Goal: Task Accomplishment & Management: Manage account settings

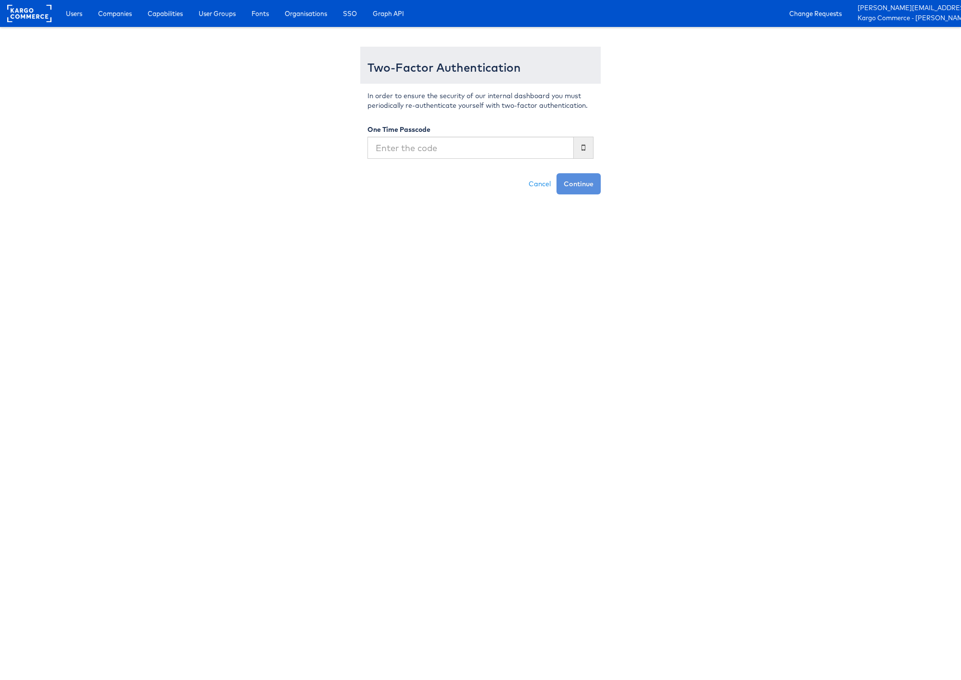
click at [548, 150] on input "text" at bounding box center [470, 148] width 206 height 22
type input "172456"
click at [557, 173] on button "Continue" at bounding box center [579, 183] width 44 height 21
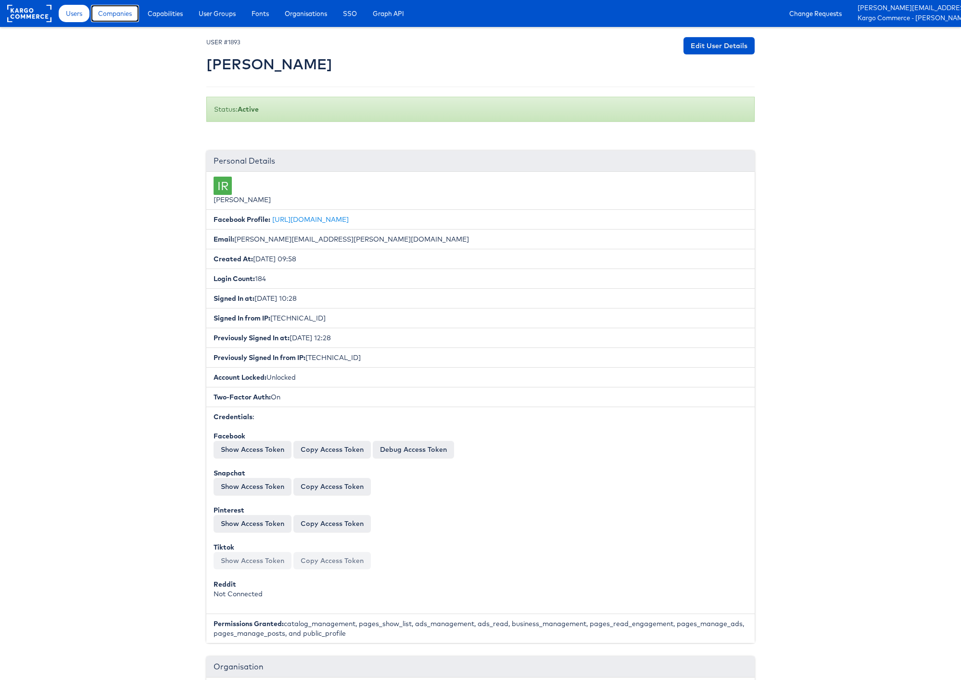
click at [106, 17] on span "Companies" at bounding box center [115, 14] width 34 height 10
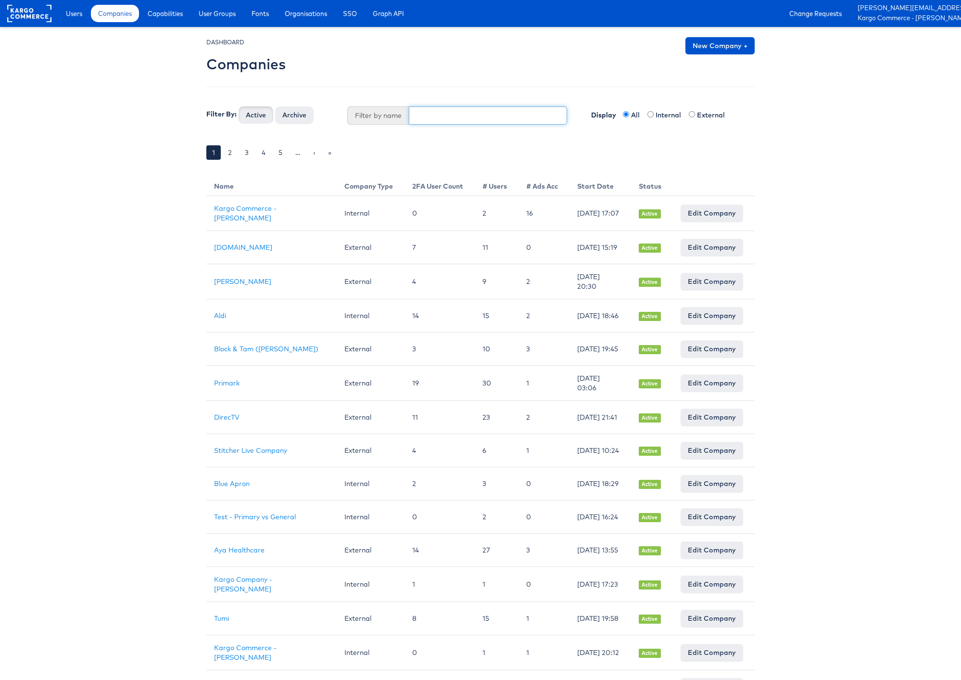
click at [443, 121] on input "text" at bounding box center [488, 115] width 159 height 18
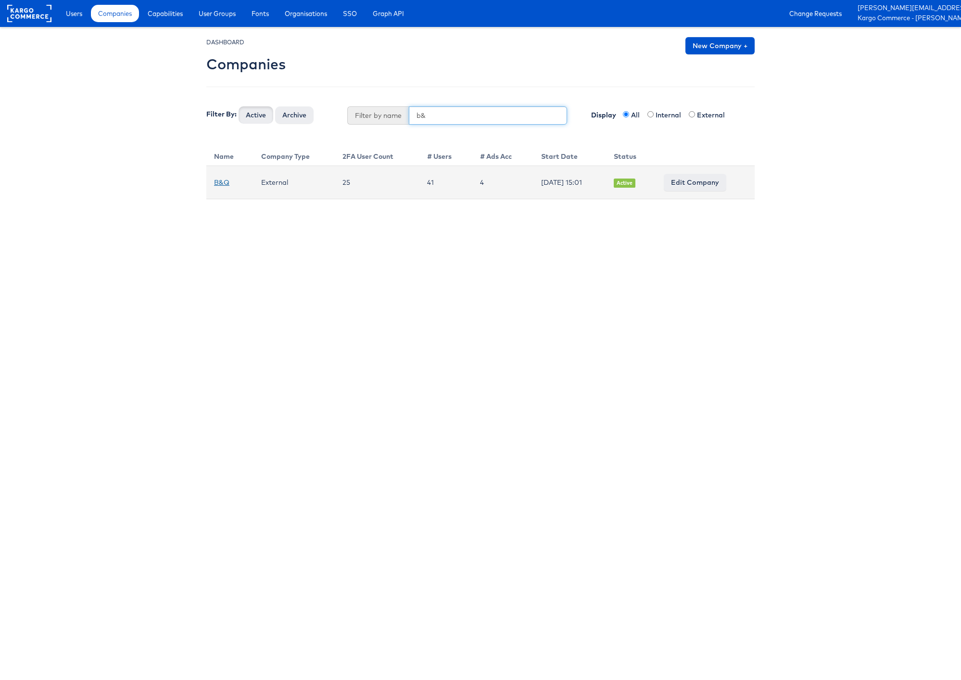
type input "b&"
click at [225, 181] on link "B&Q" at bounding box center [221, 182] width 15 height 9
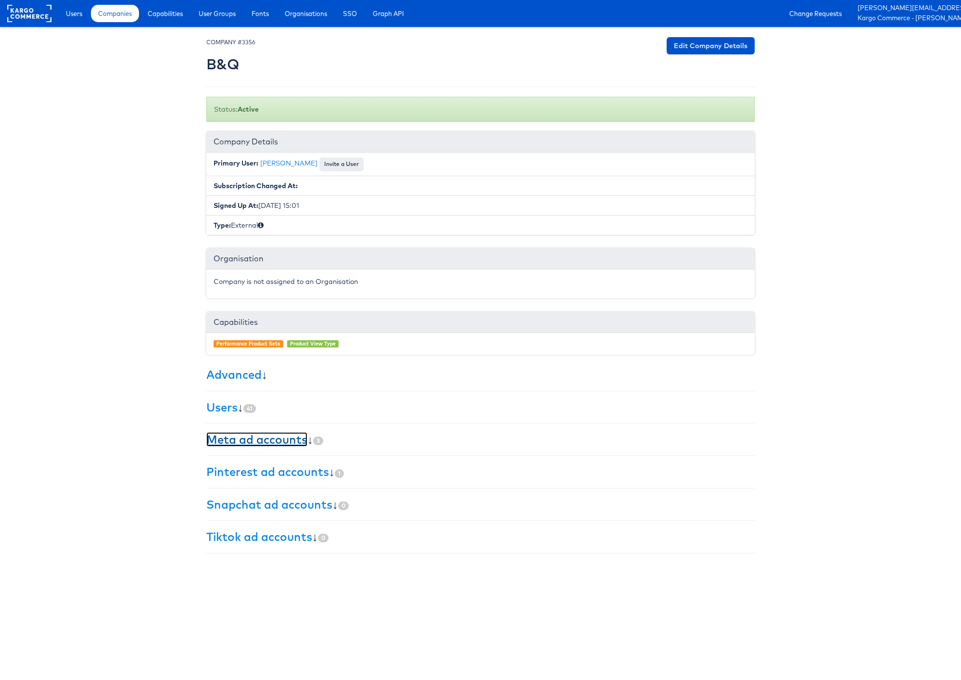
click at [275, 446] on link "Meta ad accounts" at bounding box center [256, 439] width 101 height 14
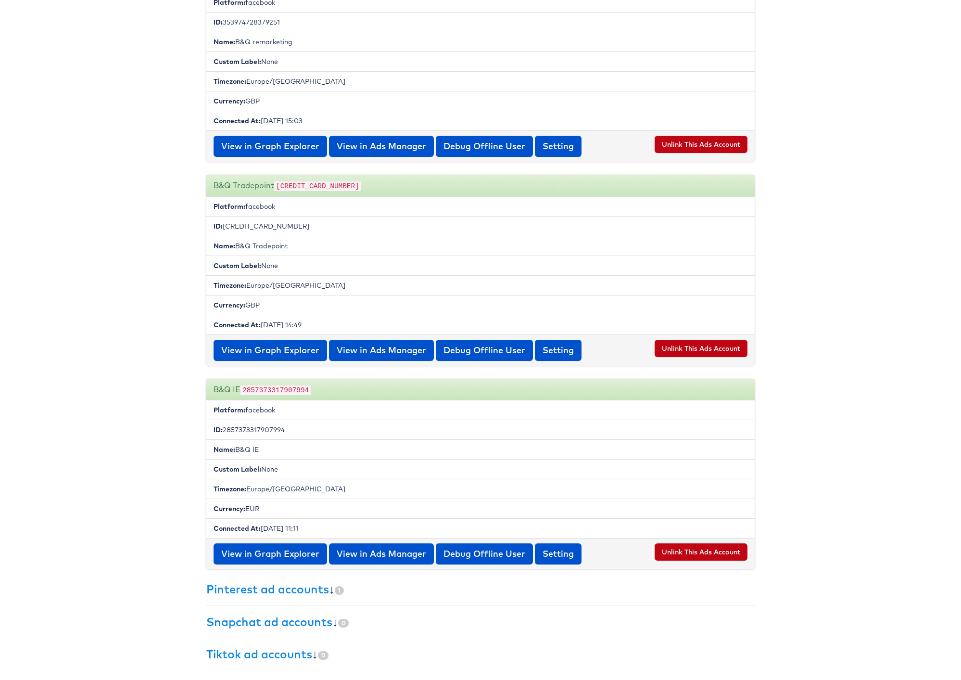
scroll to position [507, 0]
click at [295, 588] on link "Pinterest ad accounts" at bounding box center [267, 589] width 123 height 14
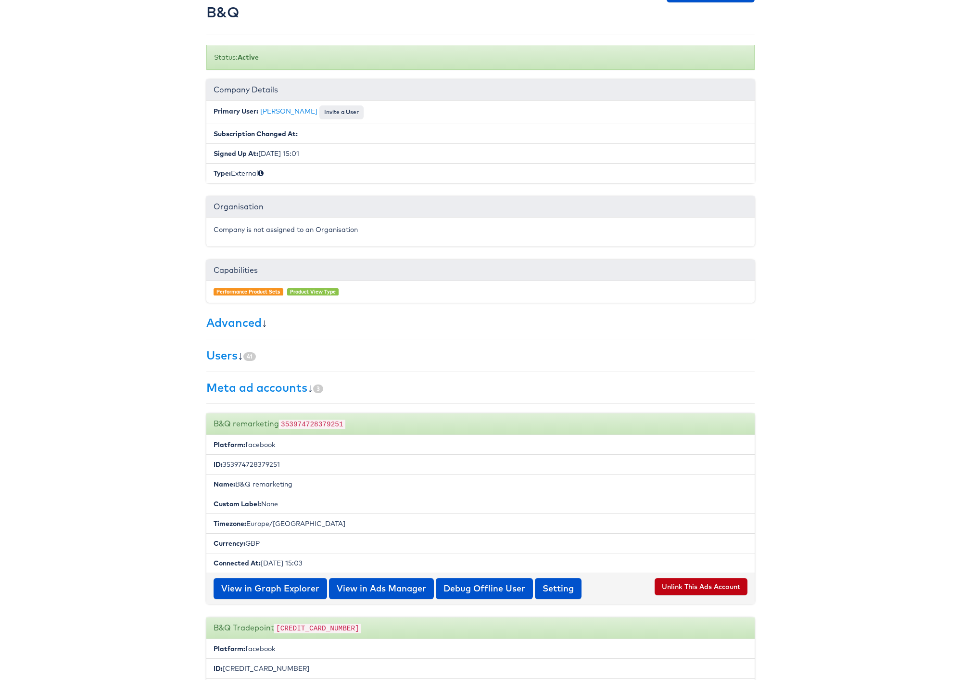
scroll to position [0, 0]
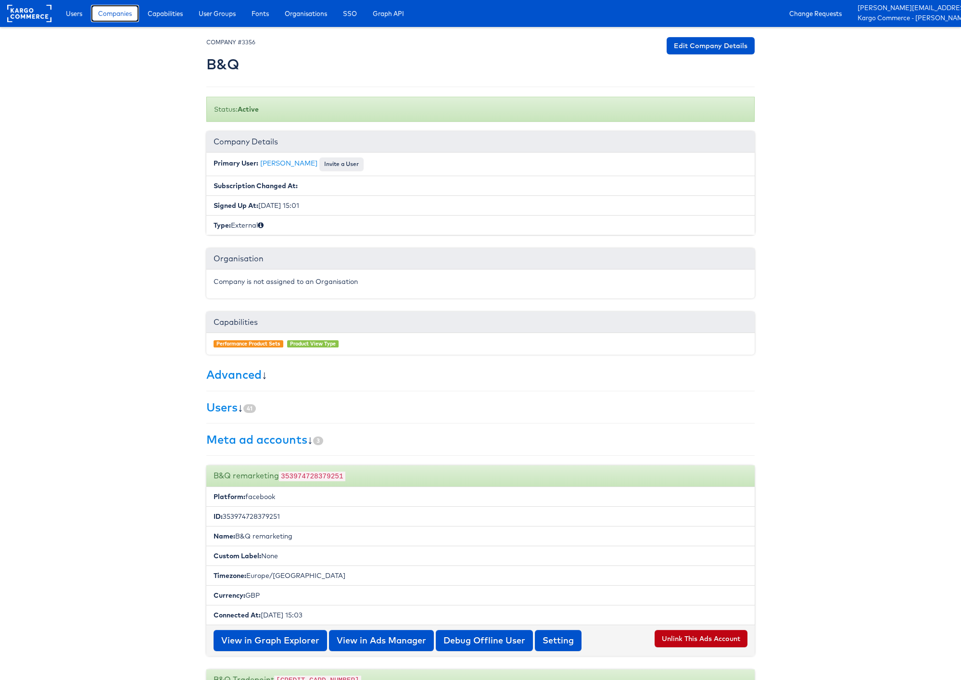
click at [118, 14] on span "Companies" at bounding box center [115, 14] width 34 height 10
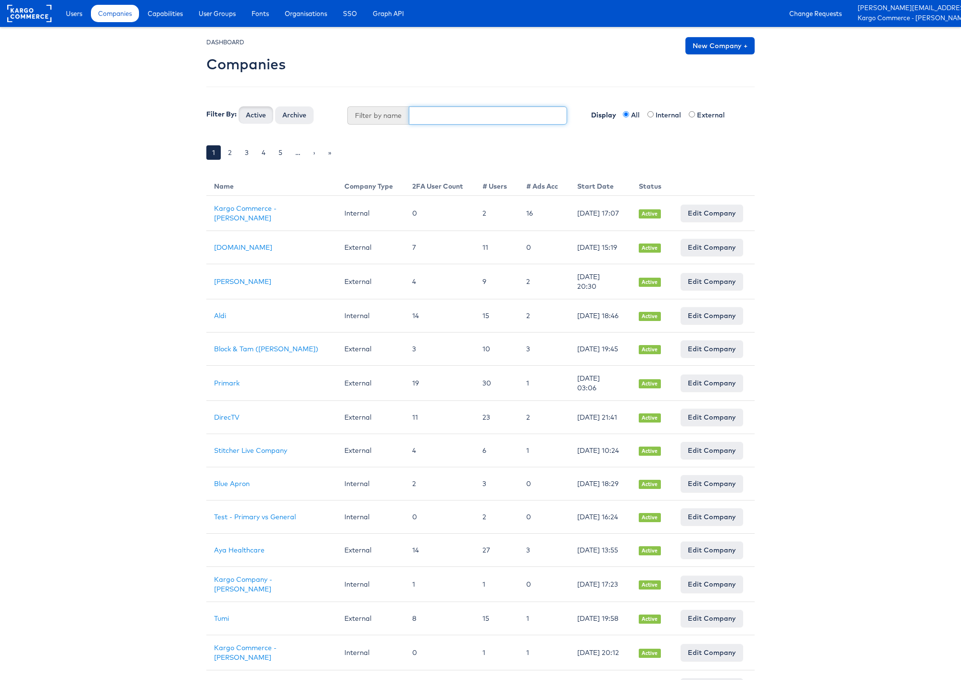
click at [416, 119] on input "text" at bounding box center [488, 115] width 159 height 18
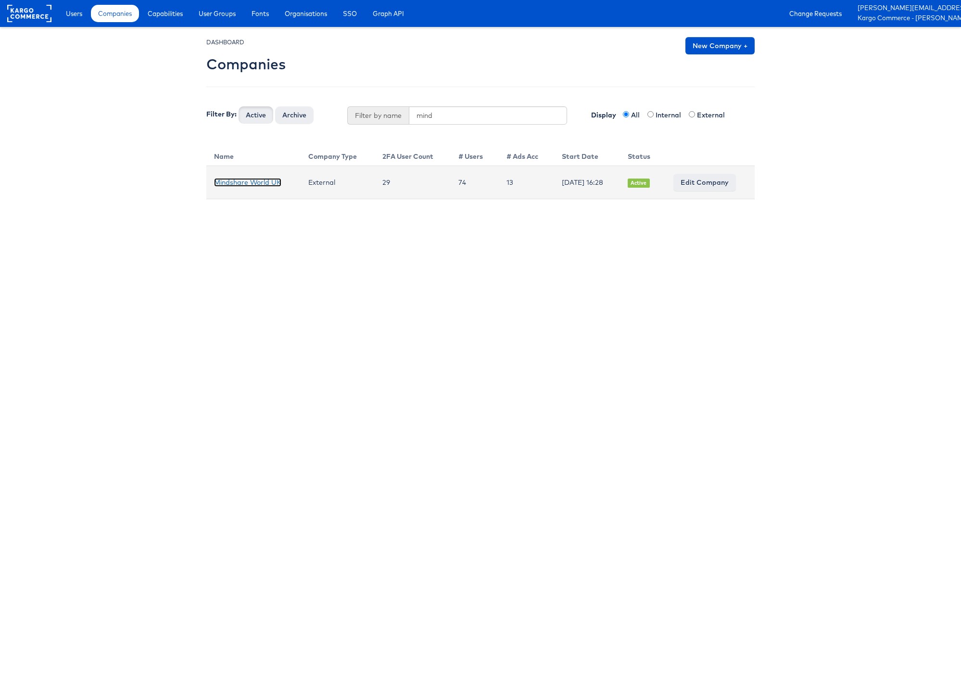
click at [249, 185] on link "Mindshare World UK" at bounding box center [247, 182] width 67 height 9
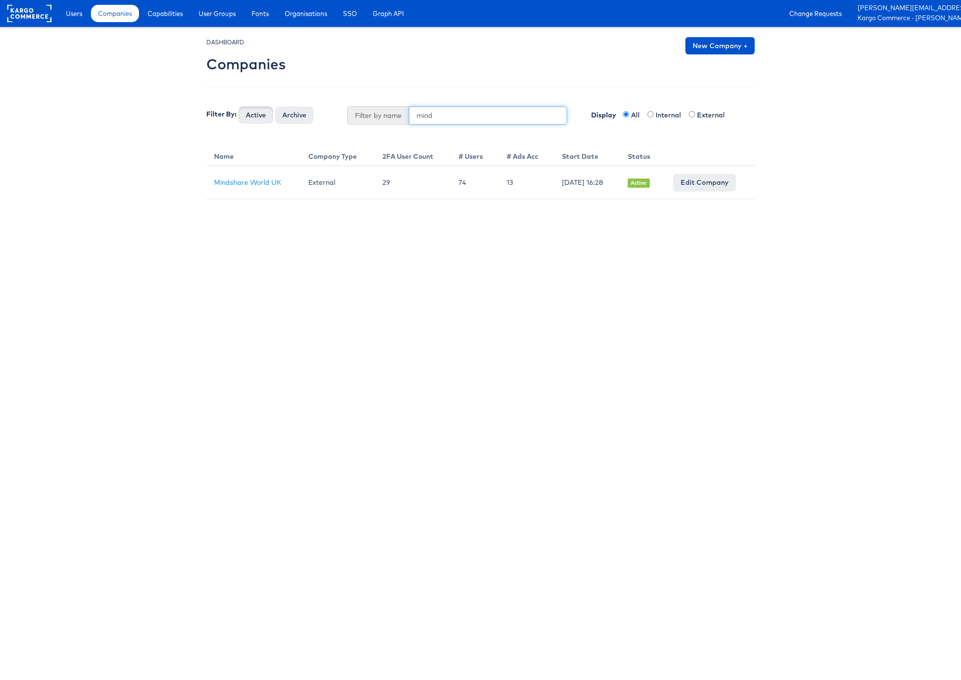
click at [445, 113] on input "mind" at bounding box center [488, 115] width 159 height 18
type input "costar"
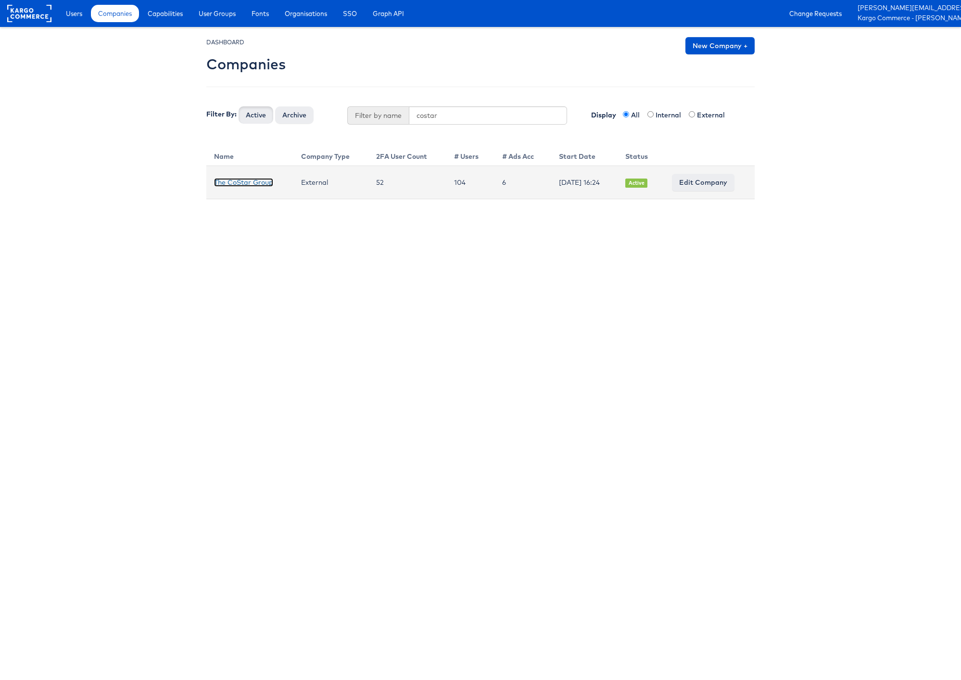
click at [250, 184] on link "The CoStar Group" at bounding box center [243, 182] width 59 height 9
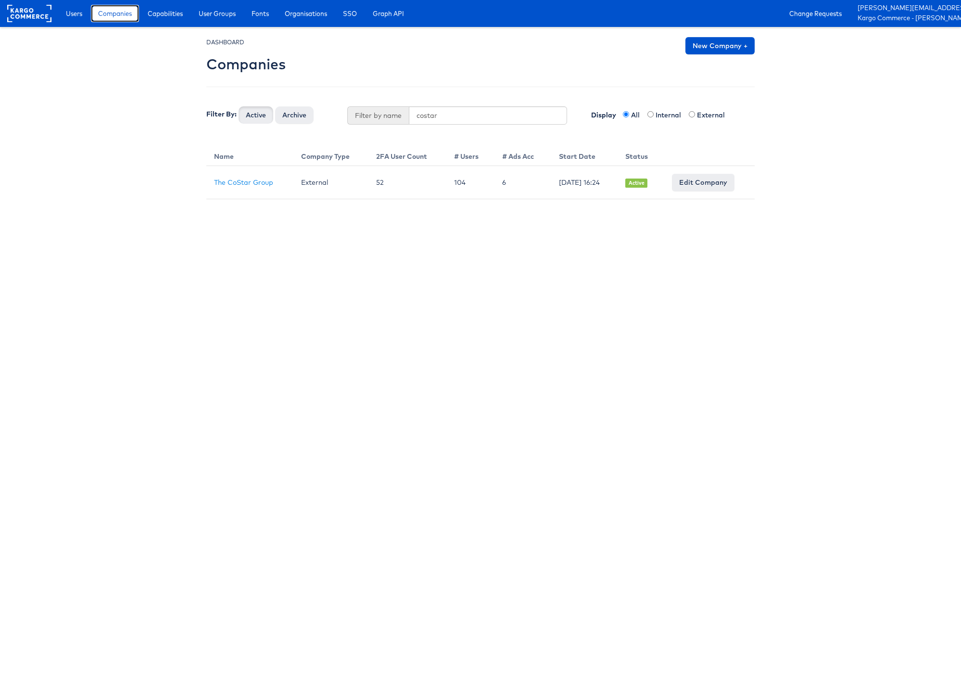
click at [122, 14] on span "Companies" at bounding box center [115, 14] width 34 height 10
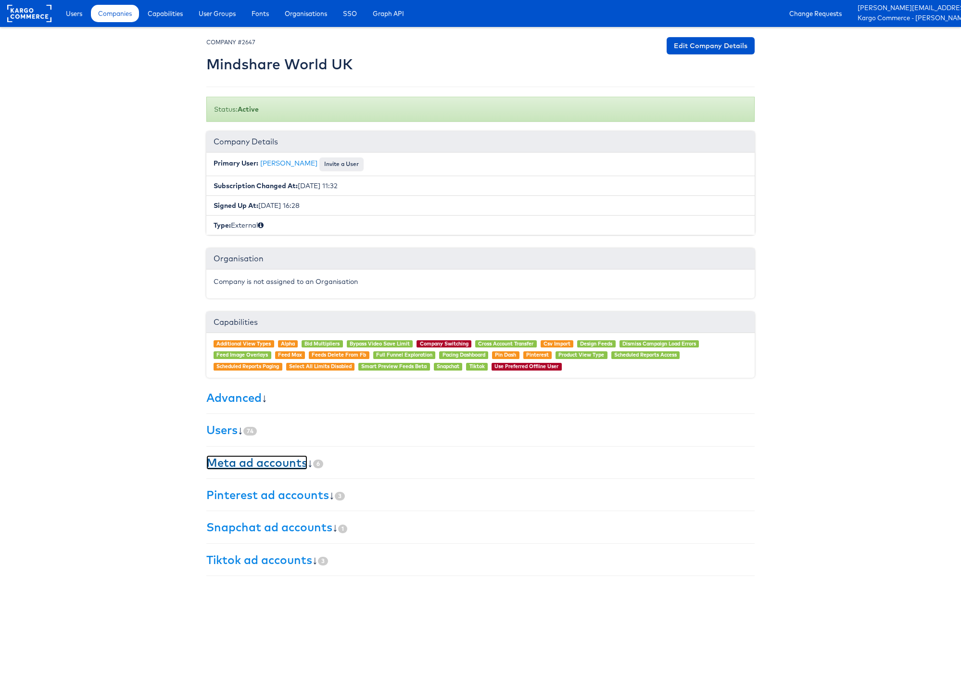
click at [277, 465] on link "Meta ad accounts" at bounding box center [256, 462] width 101 height 14
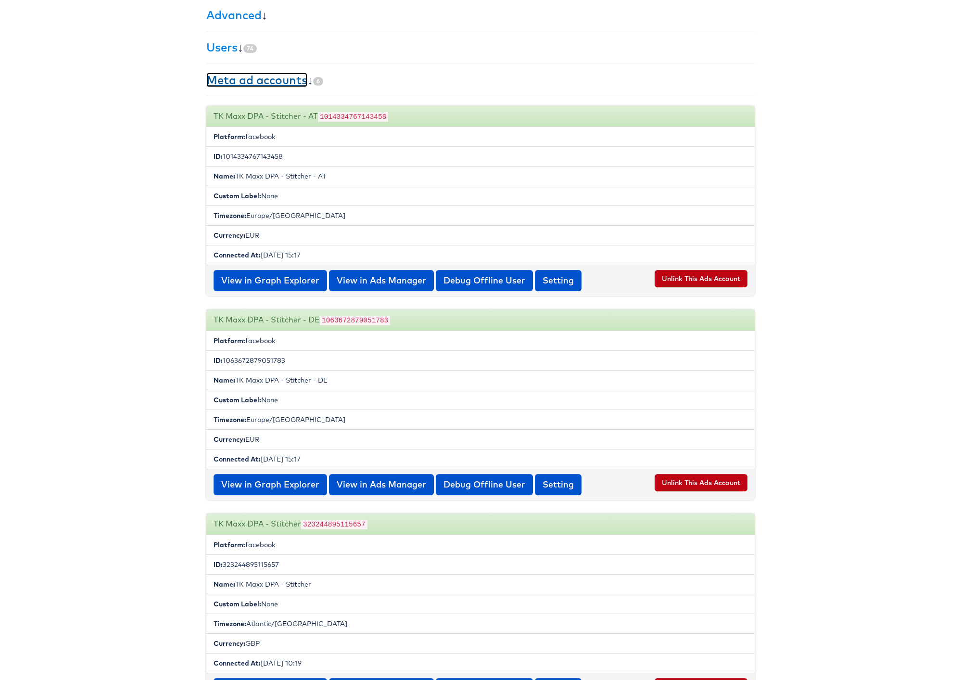
scroll to position [474, 0]
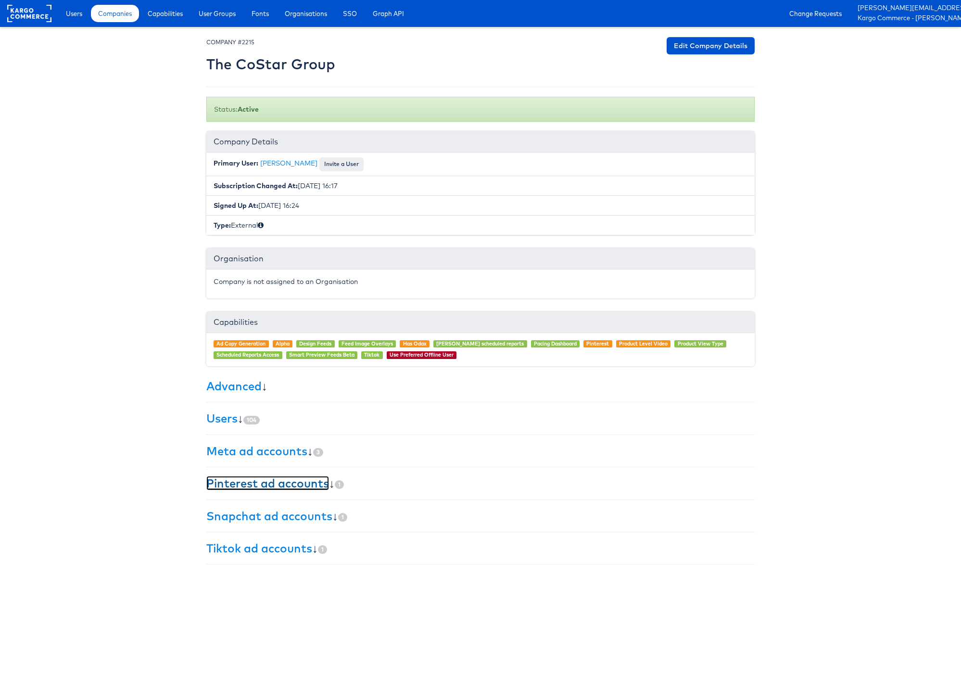
click at [258, 484] on link "Pinterest ad accounts" at bounding box center [267, 483] width 123 height 14
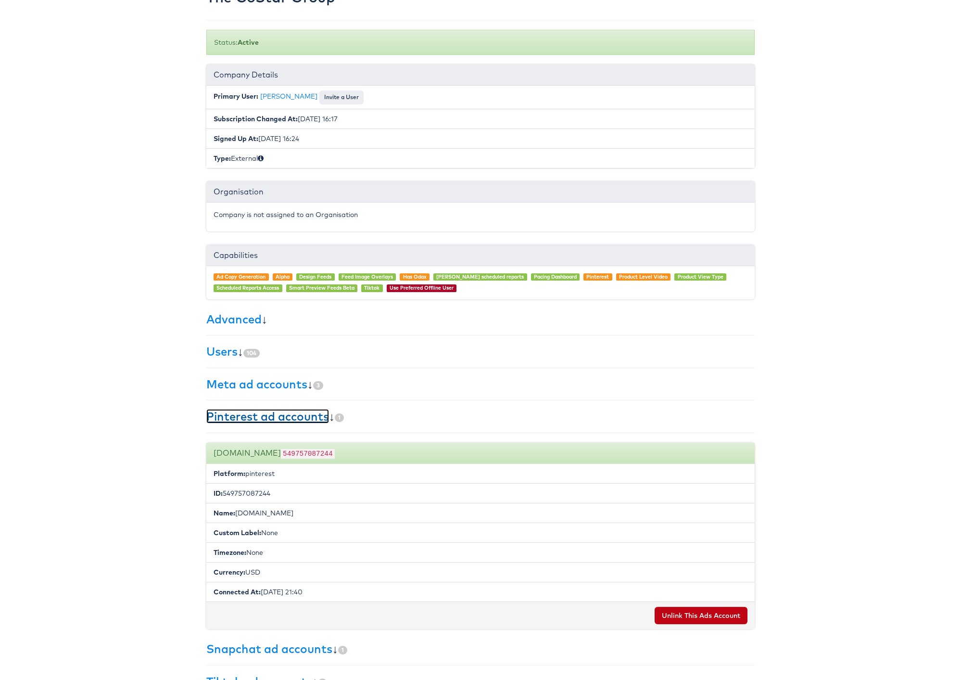
scroll to position [101, 0]
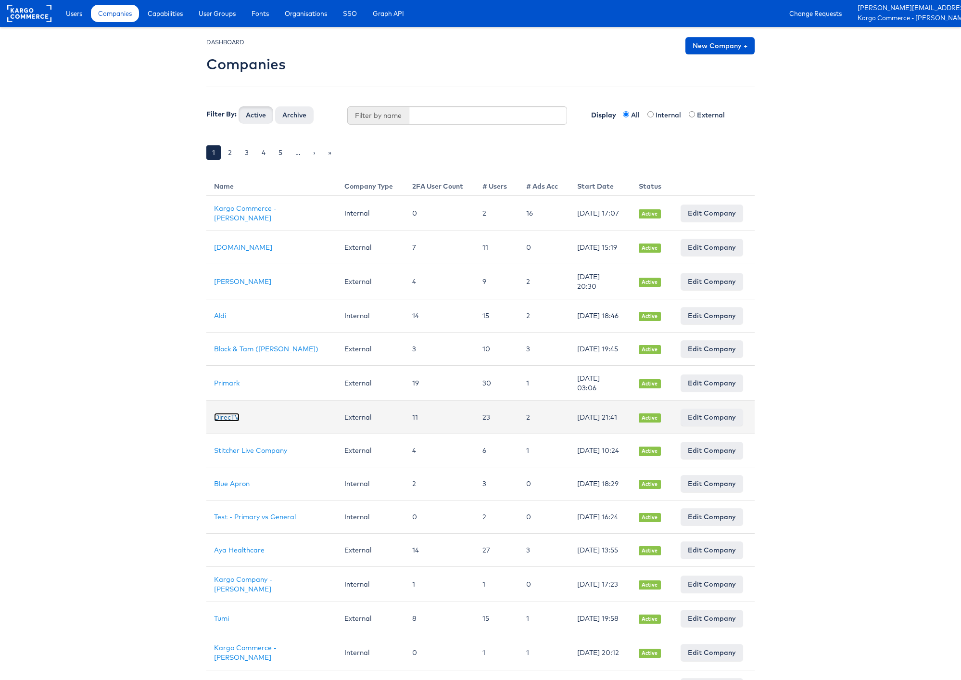
click at [215, 421] on link "DirecTV" at bounding box center [226, 417] width 25 height 9
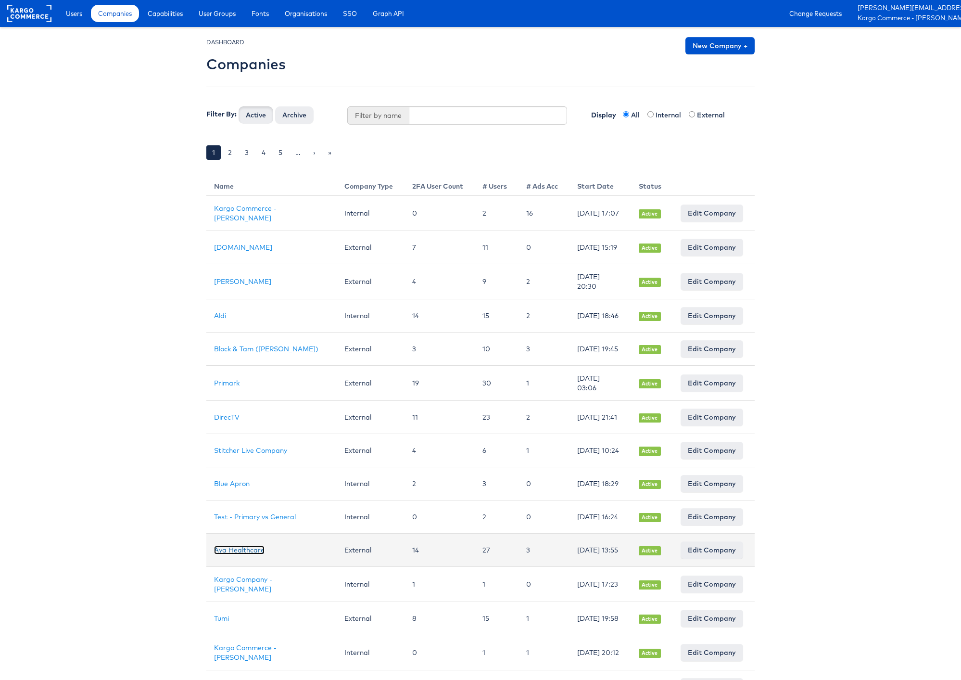
click at [234, 554] on link "Aya Healthcare" at bounding box center [239, 549] width 51 height 9
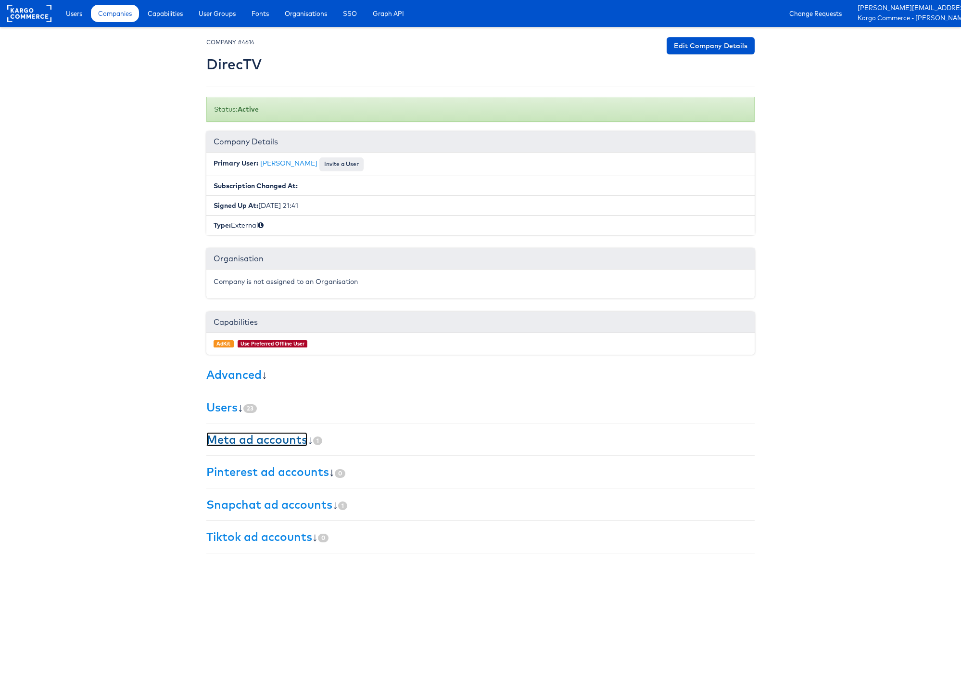
click at [279, 446] on link "Meta ad accounts" at bounding box center [256, 439] width 101 height 14
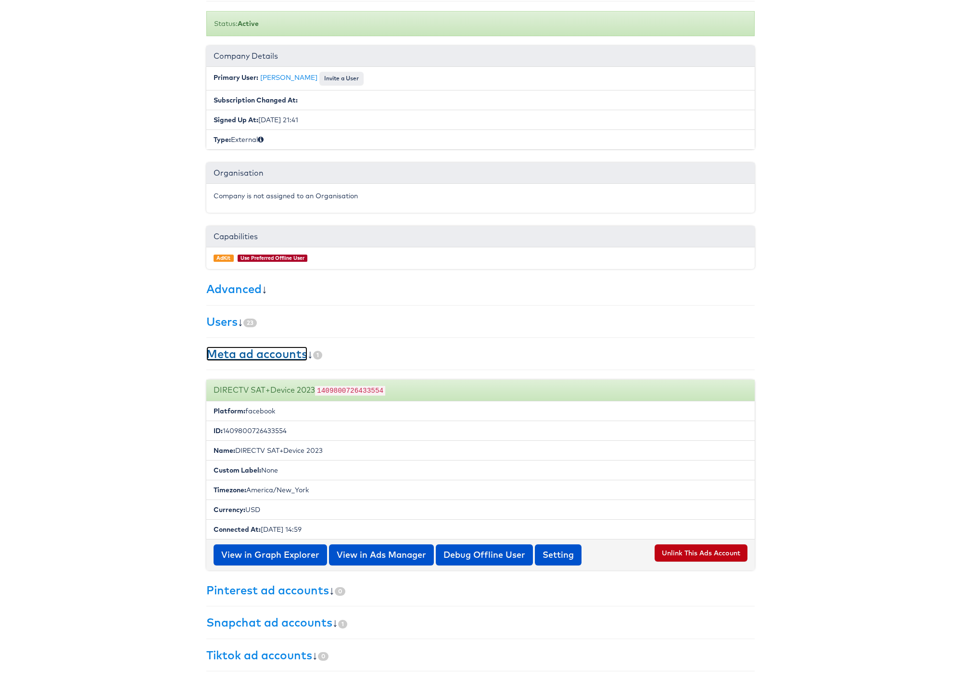
scroll to position [94, 0]
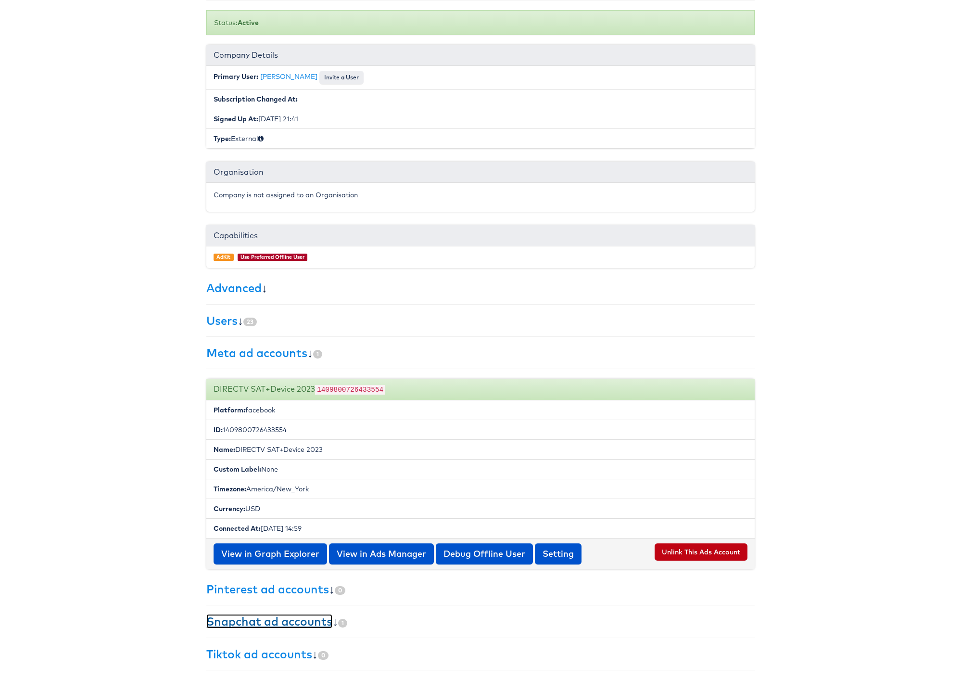
drag, startPoint x: 298, startPoint y: 620, endPoint x: 326, endPoint y: 611, distance: 30.0
click at [298, 620] on link "Snapchat ad accounts" at bounding box center [269, 621] width 126 height 14
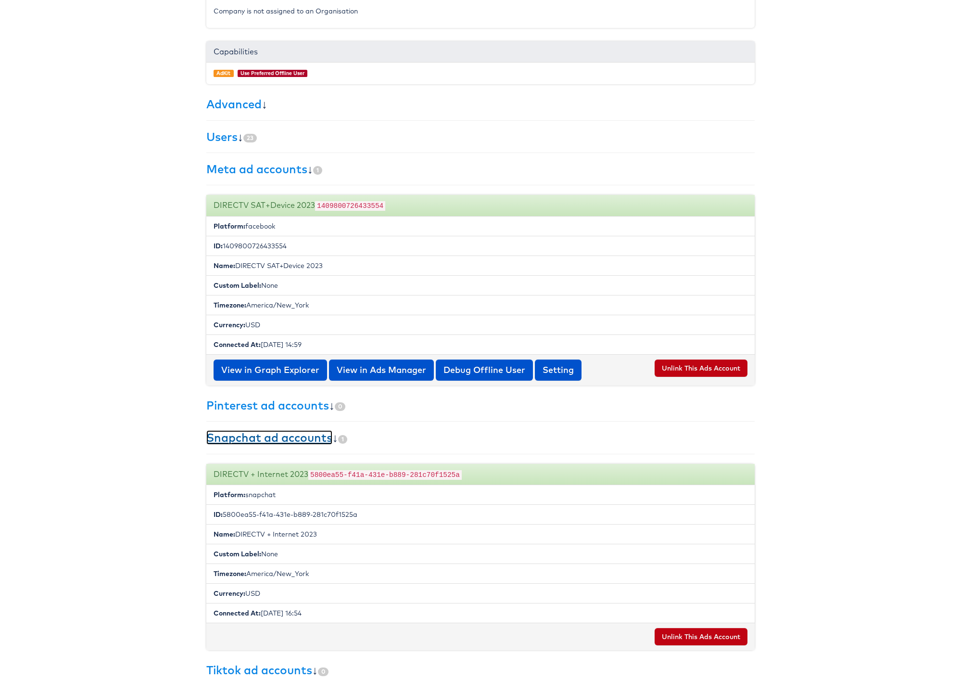
scroll to position [296, 0]
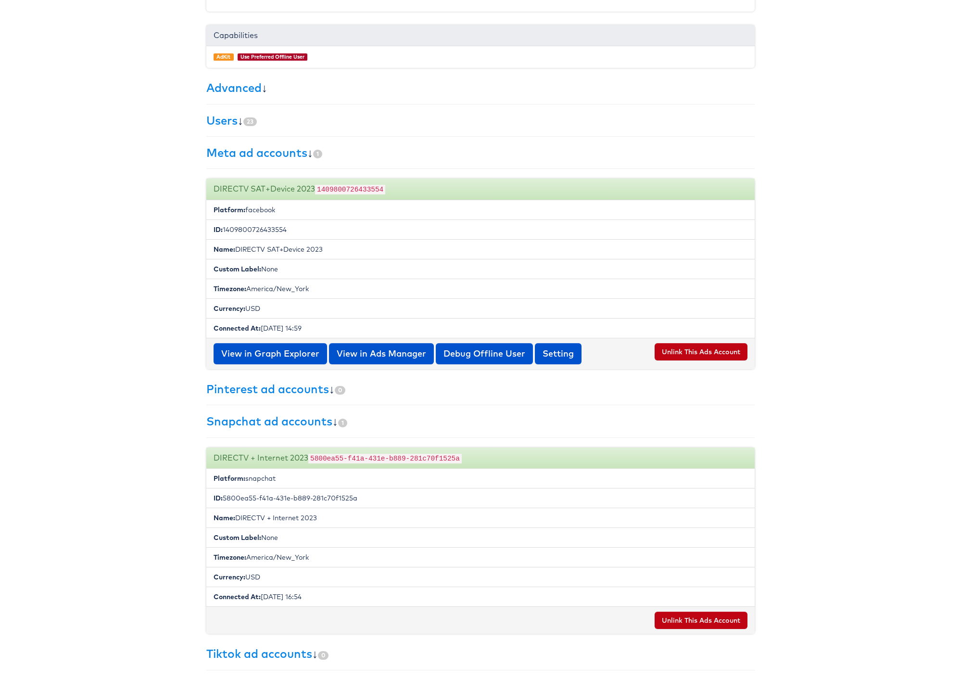
drag, startPoint x: 306, startPoint y: 455, endPoint x: 215, endPoint y: 455, distance: 90.9
click at [214, 455] on div "DIRECTV + Internet 2023 5800ea55-f41a-431e-b889-281c70f1525a" at bounding box center [480, 458] width 548 height 22
copy div "DIRECTV + Internet 2023"
drag, startPoint x: 237, startPoint y: 516, endPoint x: 372, endPoint y: 524, distance: 135.4
click at [320, 518] on li "Name: DIRECTV + Internet 2023" at bounding box center [480, 517] width 548 height 20
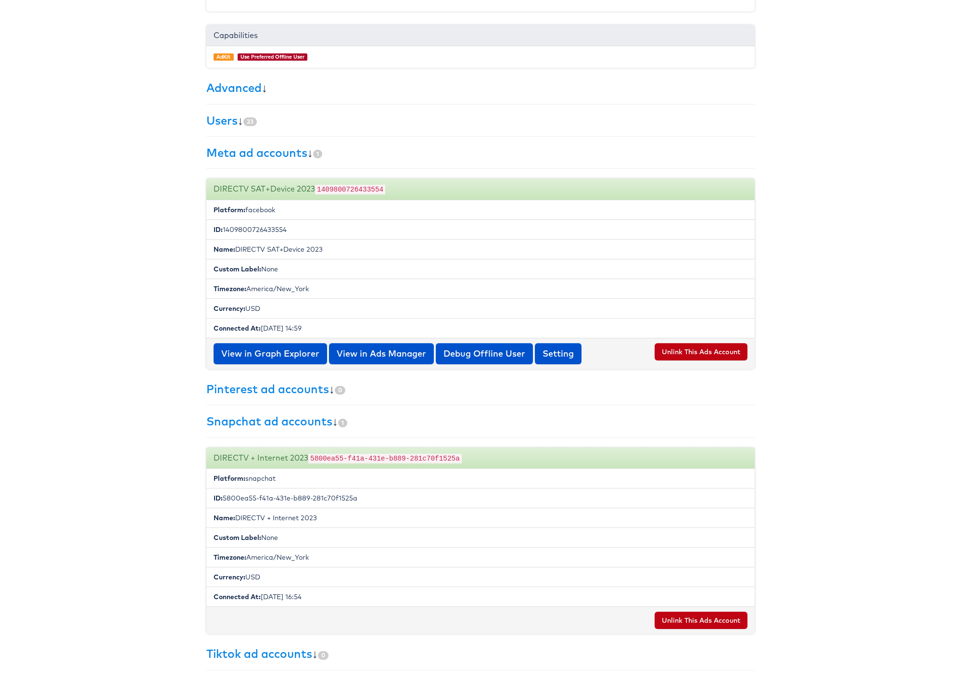
copy li "DIRECTV + Internet 2023"
click at [325, 497] on li "ID: 5800ea55-f41a-431e-b889-281c70f1525a" at bounding box center [480, 498] width 548 height 20
drag, startPoint x: 325, startPoint y: 497, endPoint x: 295, endPoint y: 497, distance: 29.3
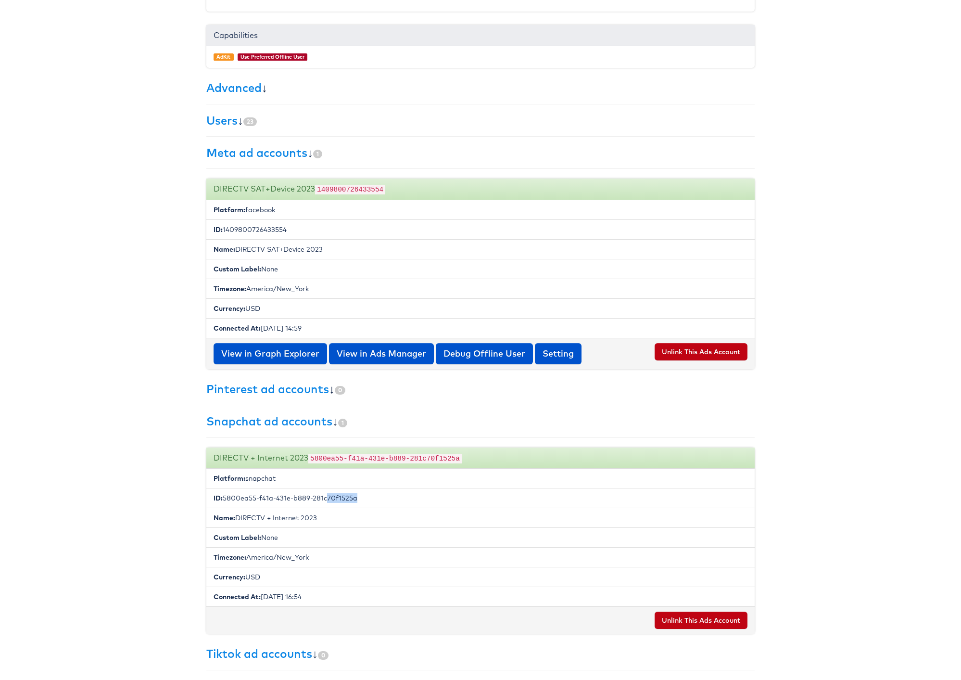
click at [325, 497] on li "ID: 5800ea55-f41a-431e-b889-281c70f1525a" at bounding box center [480, 498] width 548 height 20
drag, startPoint x: 224, startPoint y: 497, endPoint x: 391, endPoint y: 500, distance: 166.5
click at [391, 500] on li "ID: 5800ea55-f41a-431e-b889-281c70f1525a" at bounding box center [480, 498] width 548 height 20
copy li "5800ea55-f41a-431e-b889-281c70f1525a"
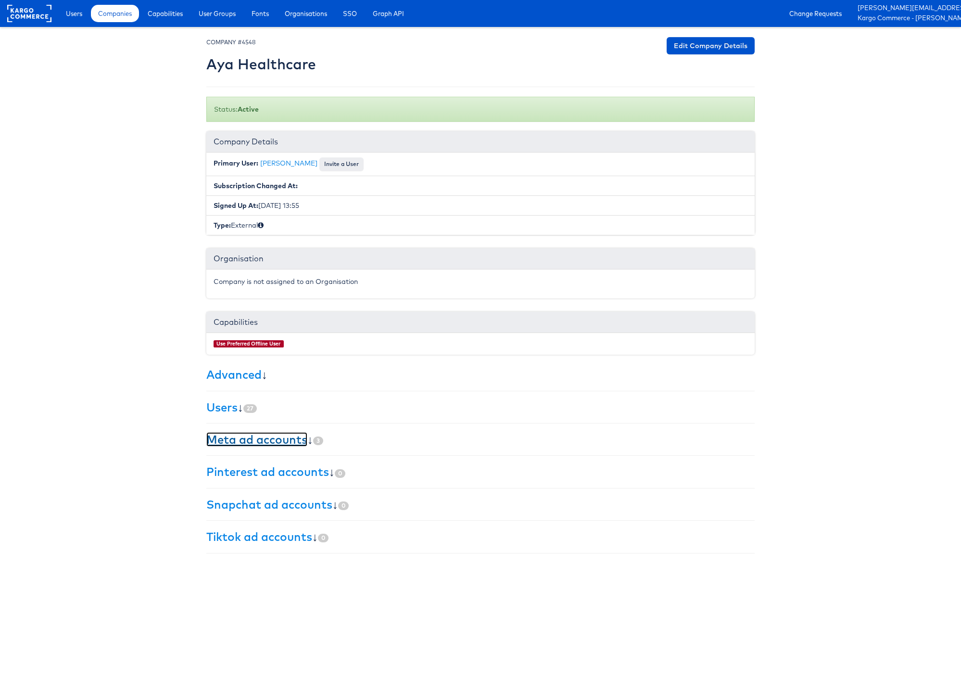
click at [274, 446] on link "Meta ad accounts" at bounding box center [256, 439] width 101 height 14
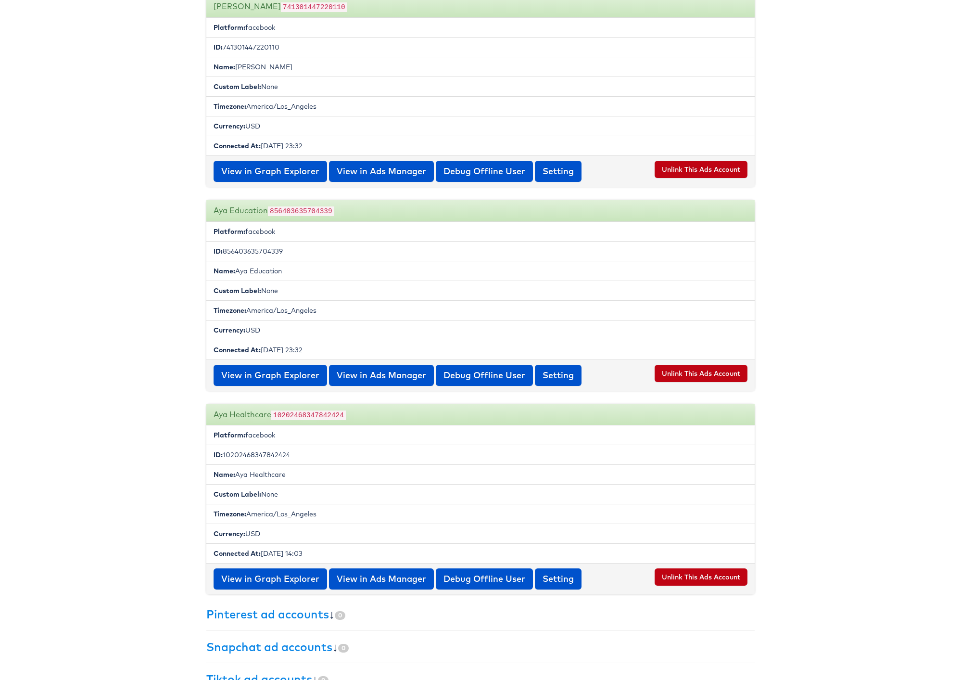
scroll to position [471, 0]
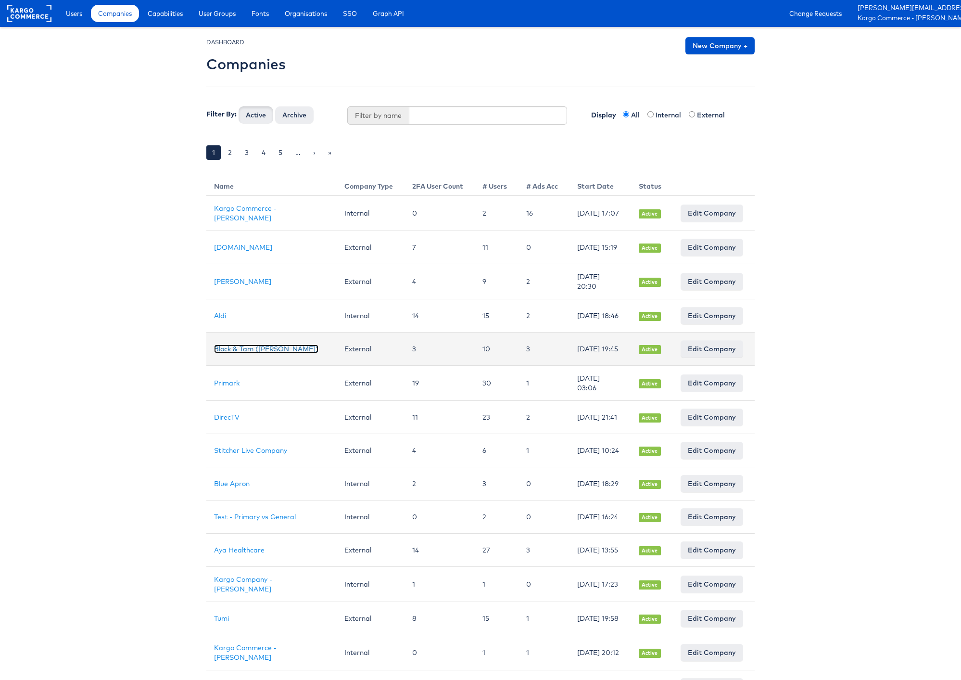
click at [258, 352] on link "Block & Tam ([PERSON_NAME])" at bounding box center [266, 348] width 104 height 9
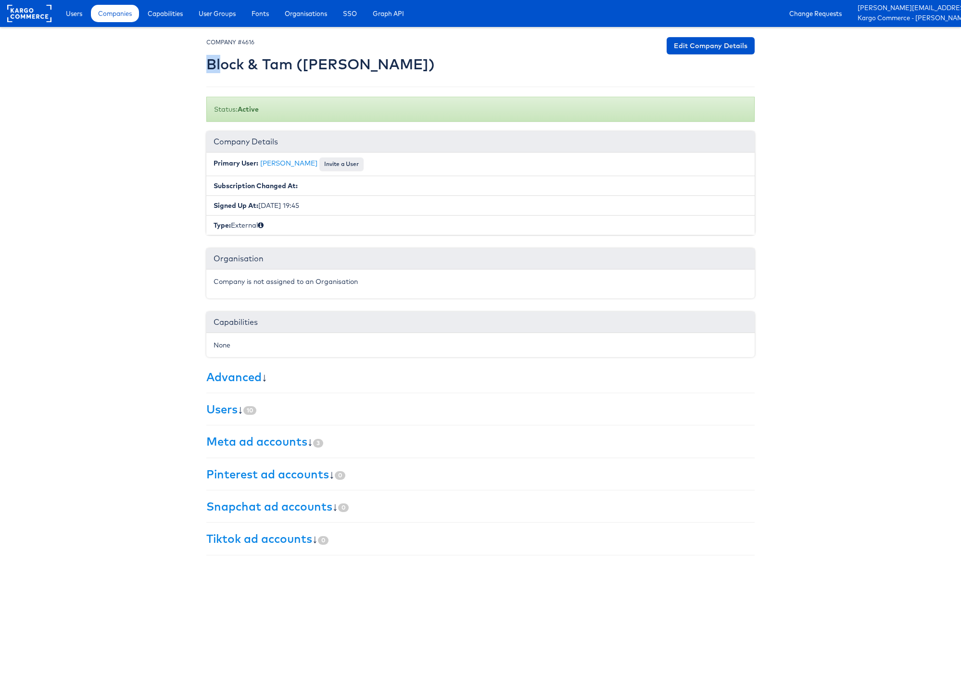
drag, startPoint x: 206, startPoint y: 63, endPoint x: 225, endPoint y: 63, distance: 18.3
click at [225, 63] on h2 "Block & Tam (Veronica Beard)" at bounding box center [320, 64] width 228 height 16
click at [285, 442] on link "Meta ad accounts" at bounding box center [256, 441] width 101 height 14
click at [112, 15] on span "Companies" at bounding box center [115, 14] width 34 height 10
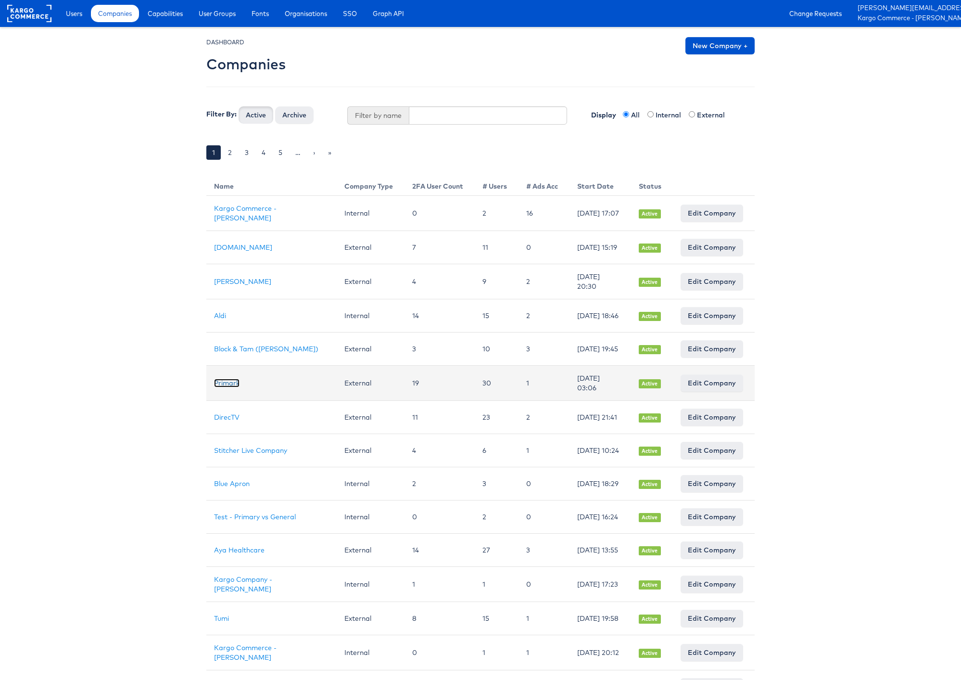
click at [229, 387] on link "Primark" at bounding box center [226, 383] width 25 height 9
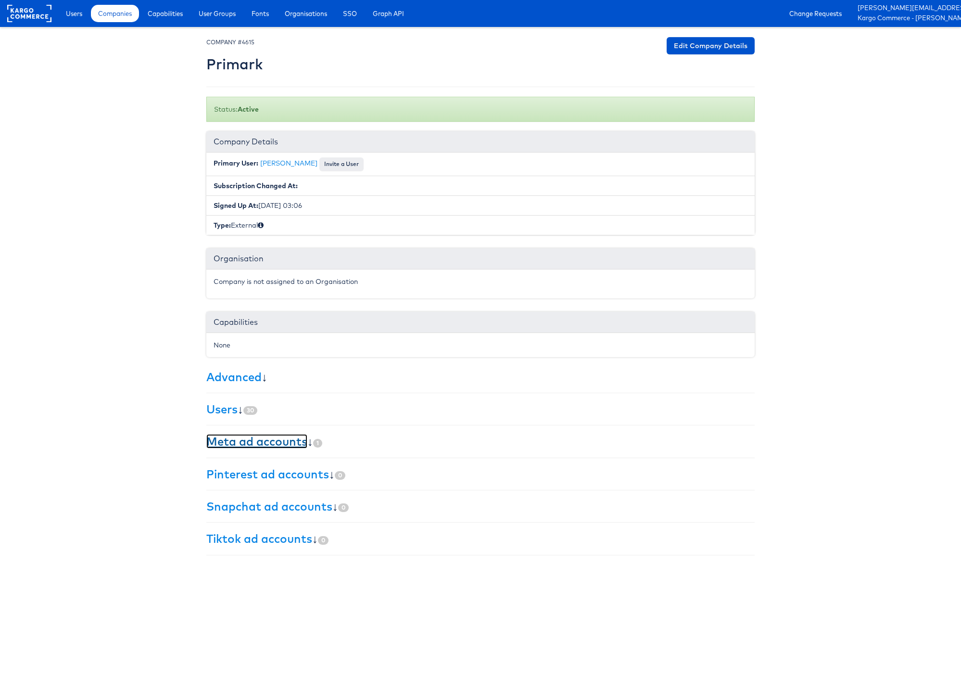
click at [245, 448] on link "Meta ad accounts" at bounding box center [256, 441] width 101 height 14
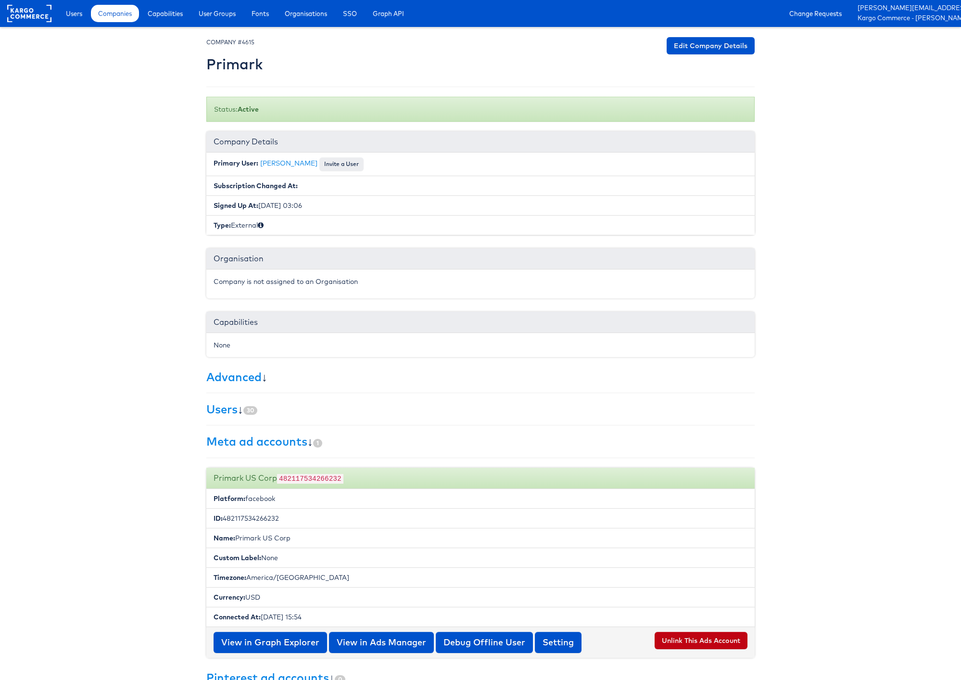
click at [239, 65] on h2 "Primark" at bounding box center [234, 64] width 56 height 16
copy h2 "Primark"
click at [120, 15] on span "Companies" at bounding box center [115, 14] width 34 height 10
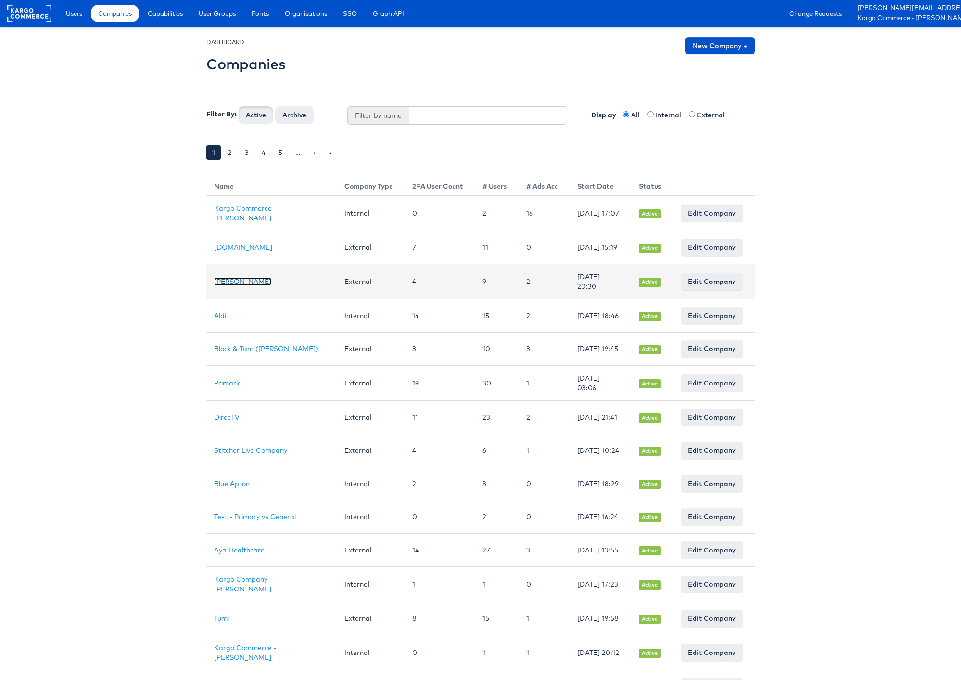
click at [222, 284] on link "[PERSON_NAME]" at bounding box center [242, 281] width 57 height 9
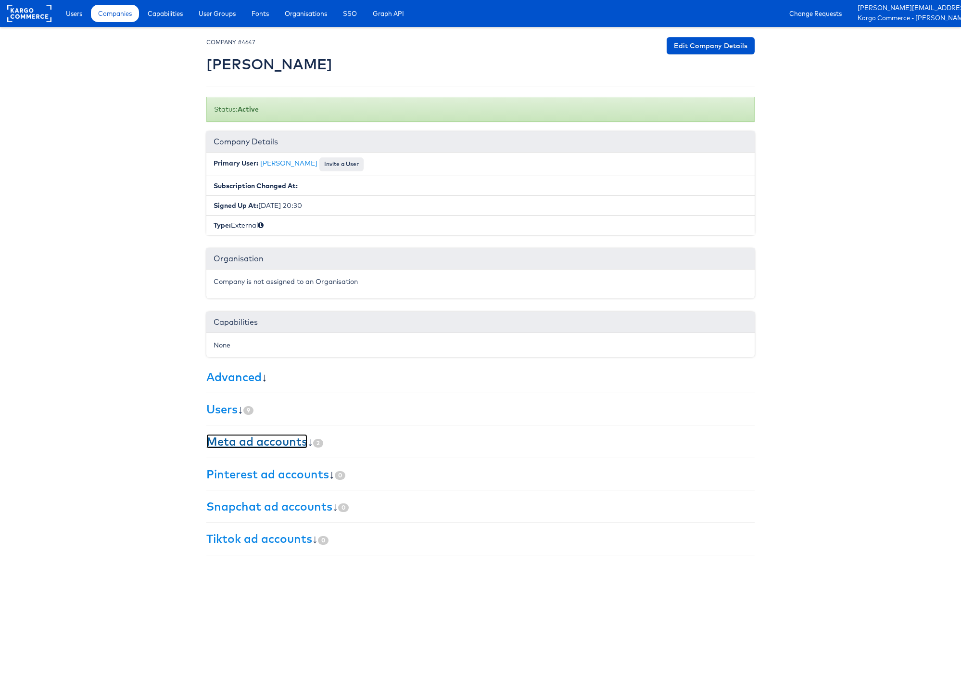
click at [280, 441] on link "Meta ad accounts" at bounding box center [256, 441] width 101 height 14
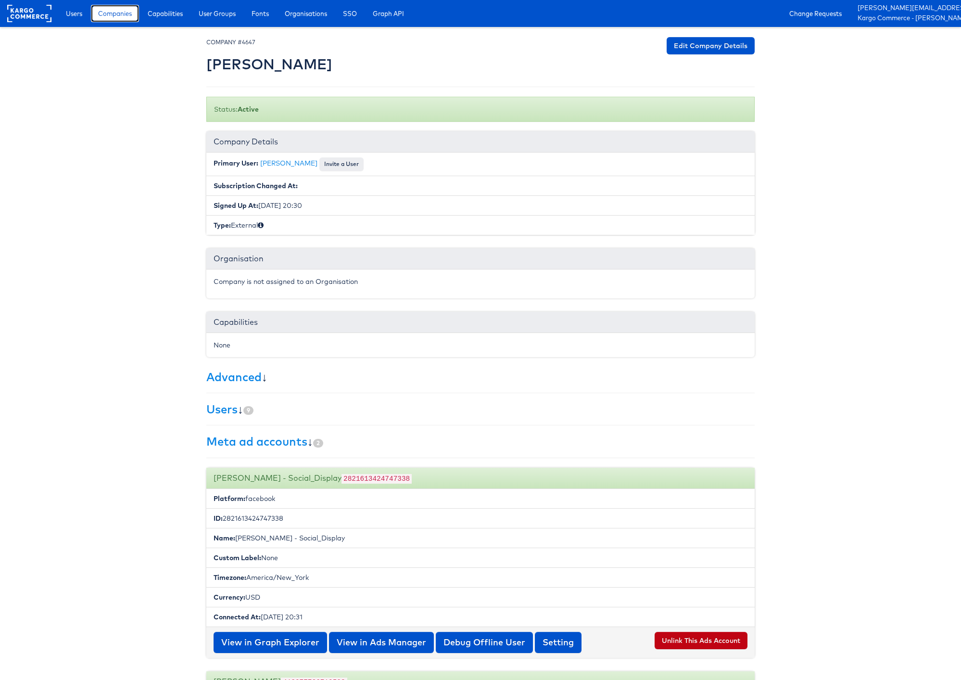
click at [119, 16] on span "Companies" at bounding box center [115, 14] width 34 height 10
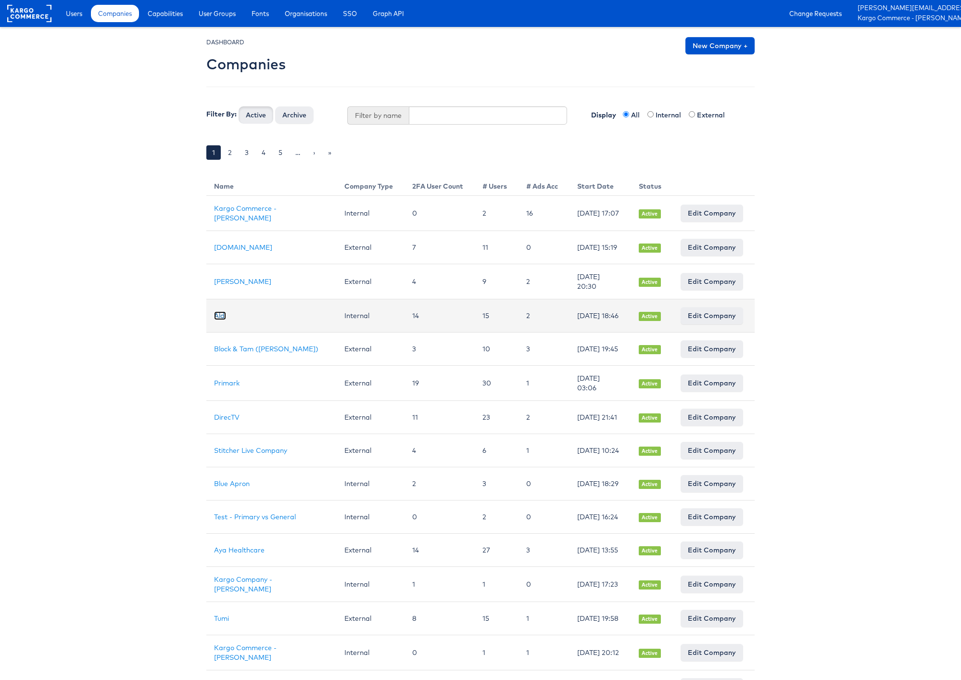
click at [218, 318] on link "Aldi" at bounding box center [220, 315] width 12 height 9
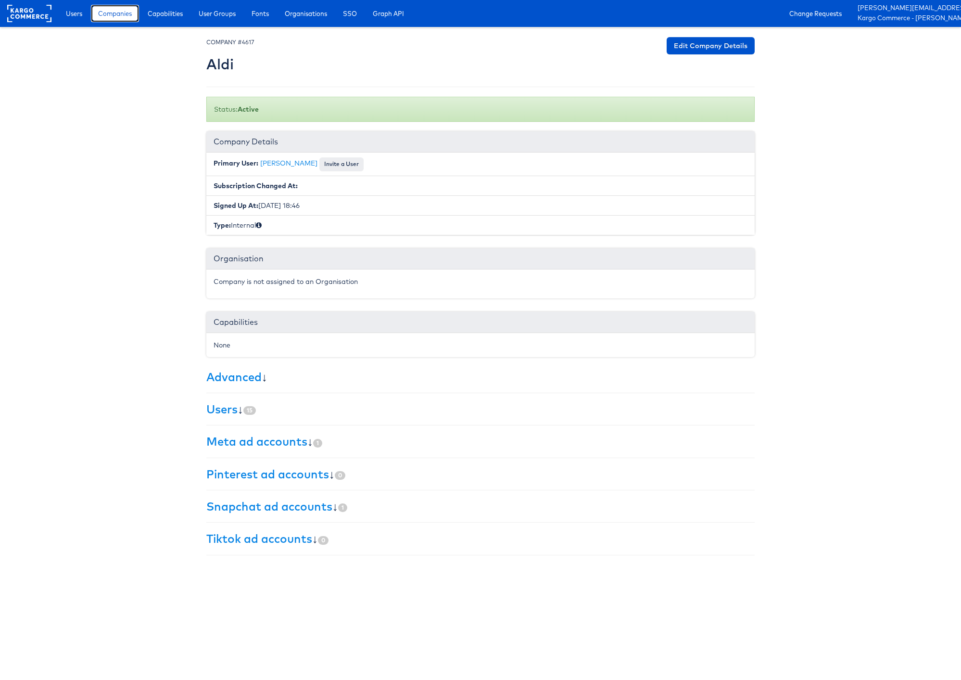
click at [114, 15] on span "Companies" at bounding box center [115, 14] width 34 height 10
click at [263, 441] on link "Meta ad accounts" at bounding box center [256, 441] width 101 height 14
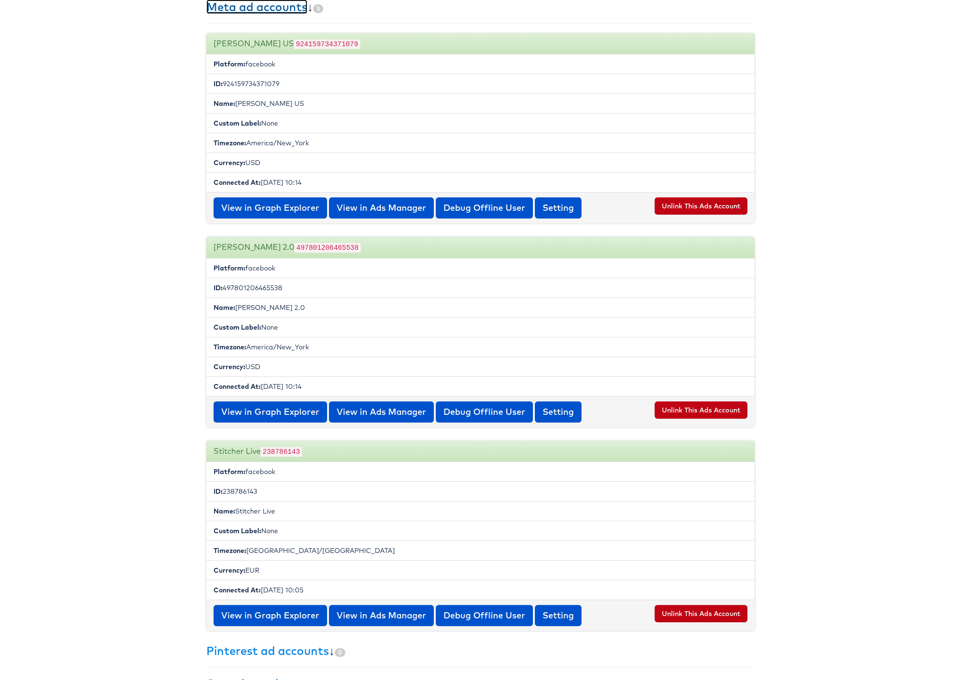
scroll to position [508, 0]
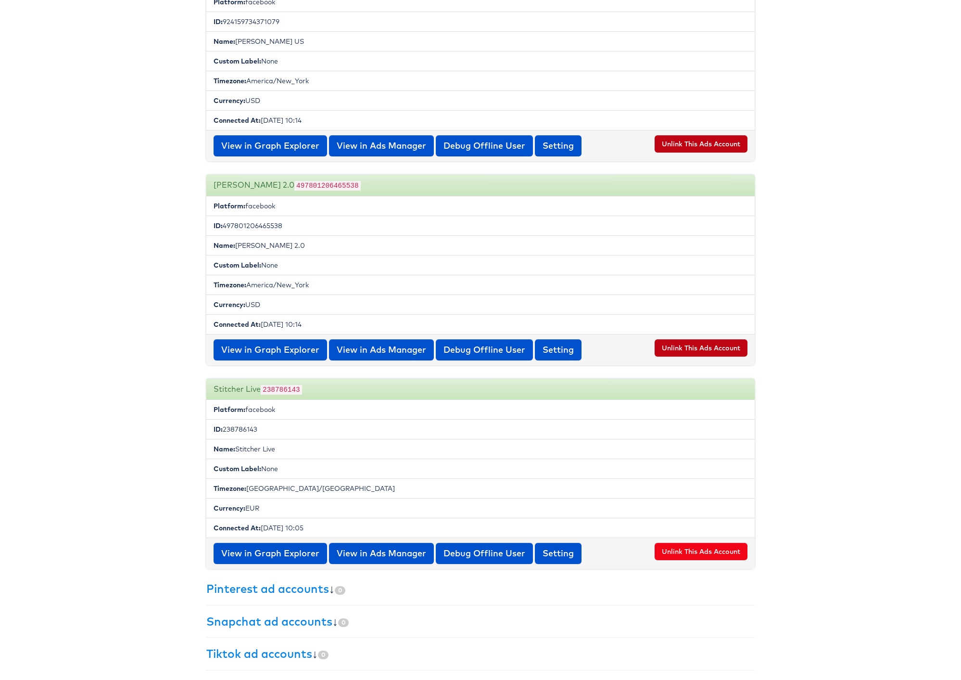
drag, startPoint x: 820, startPoint y: 533, endPoint x: 736, endPoint y: 546, distance: 84.7
click at [820, 533] on body "Users Companies Capabilities User Groups Fonts Organisations SSO Graph API Chan…" at bounding box center [480, 92] width 961 height 1176
click at [706, 549] on button "Unlink This Ads Account" at bounding box center [701, 551] width 93 height 17
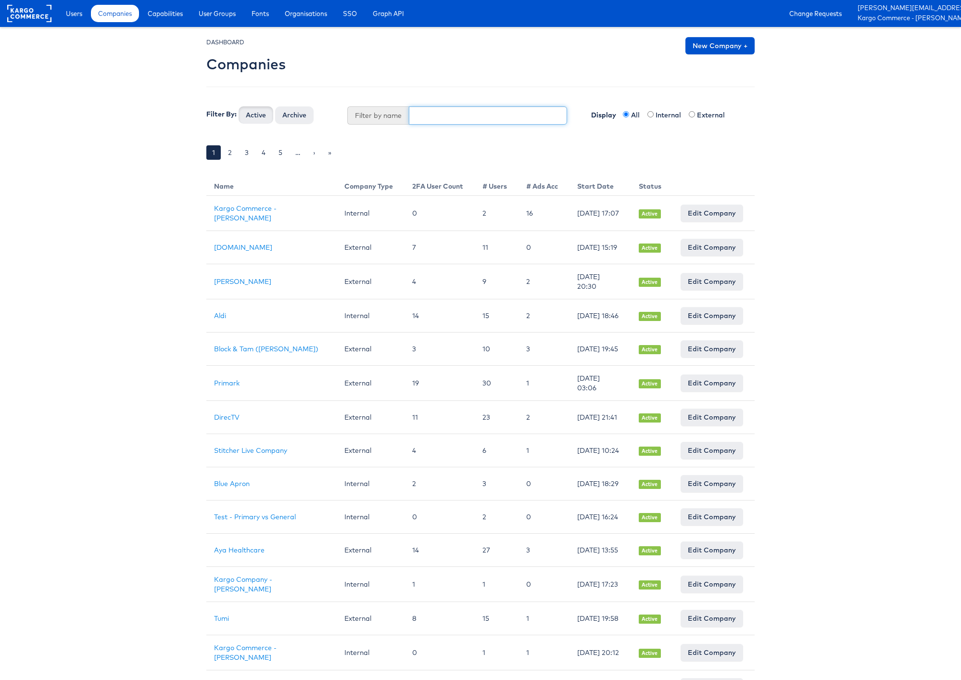
click at [444, 118] on input "text" at bounding box center [488, 115] width 159 height 18
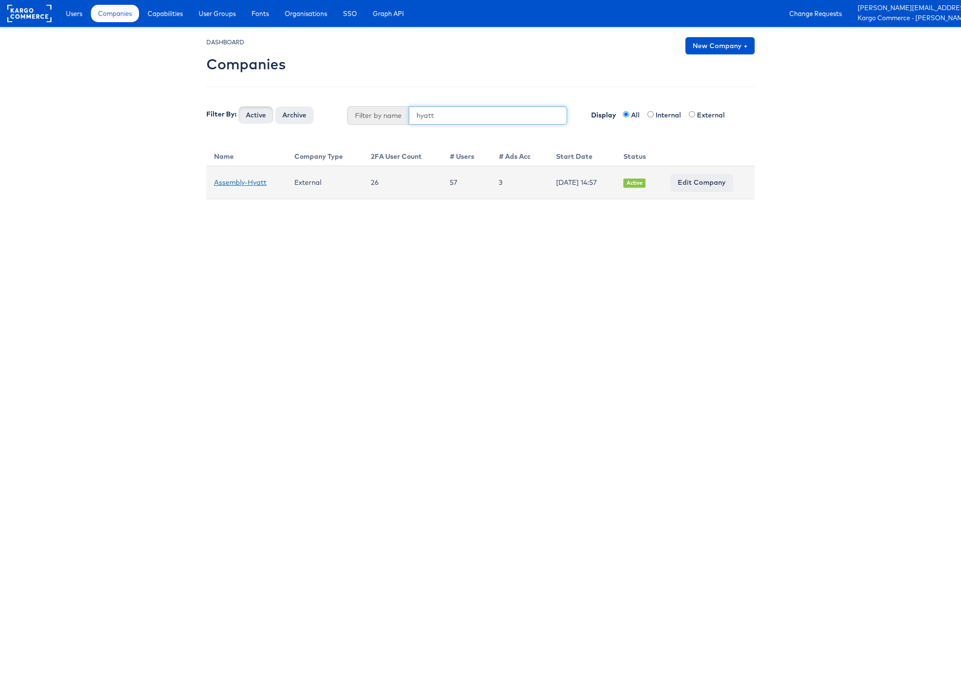
type input "hyatt"
click at [245, 181] on link "Assembly-Hyatt" at bounding box center [240, 182] width 52 height 9
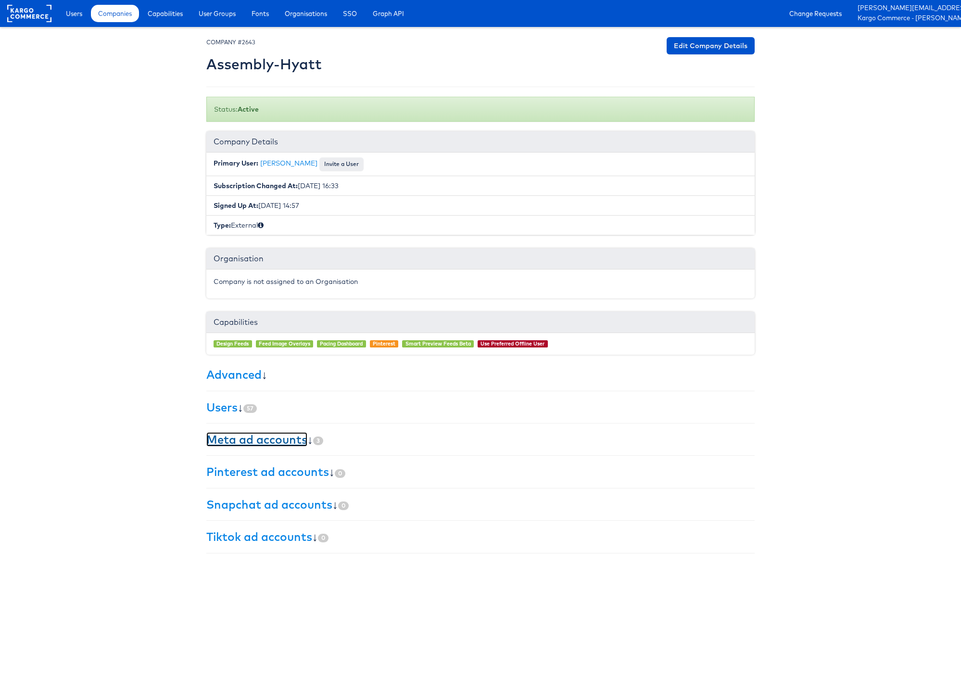
click at [292, 441] on link "Meta ad accounts" at bounding box center [256, 439] width 101 height 14
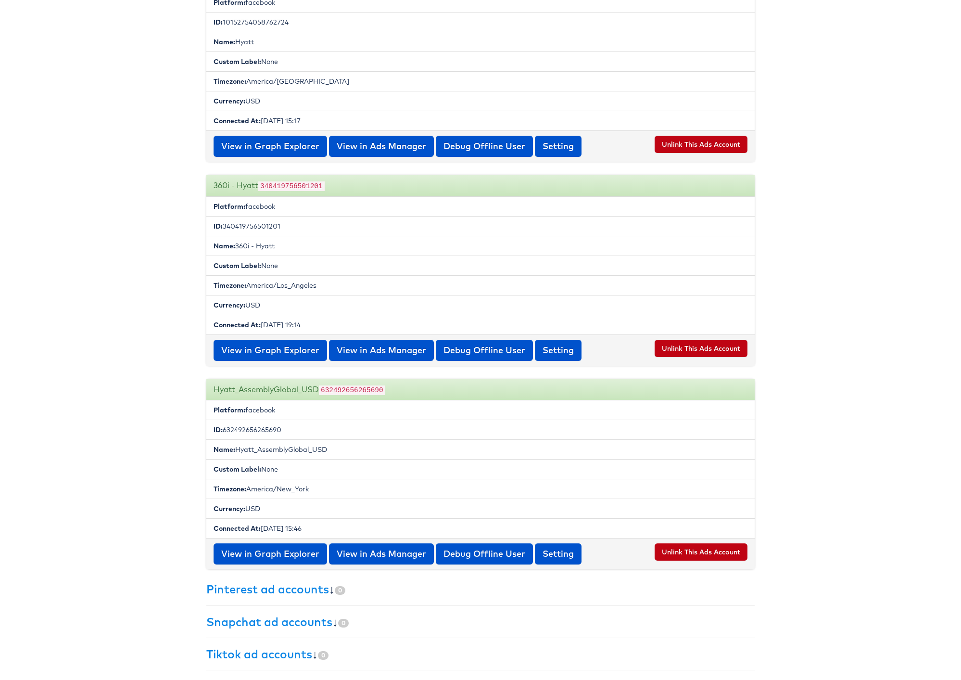
scroll to position [507, 0]
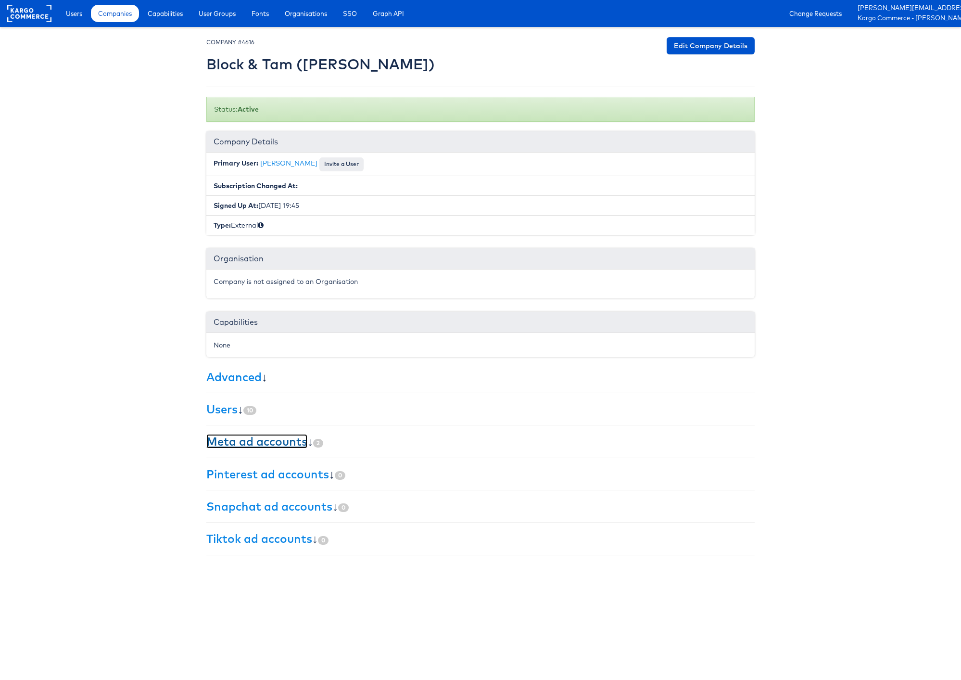
click at [275, 445] on link "Meta ad accounts" at bounding box center [256, 441] width 101 height 14
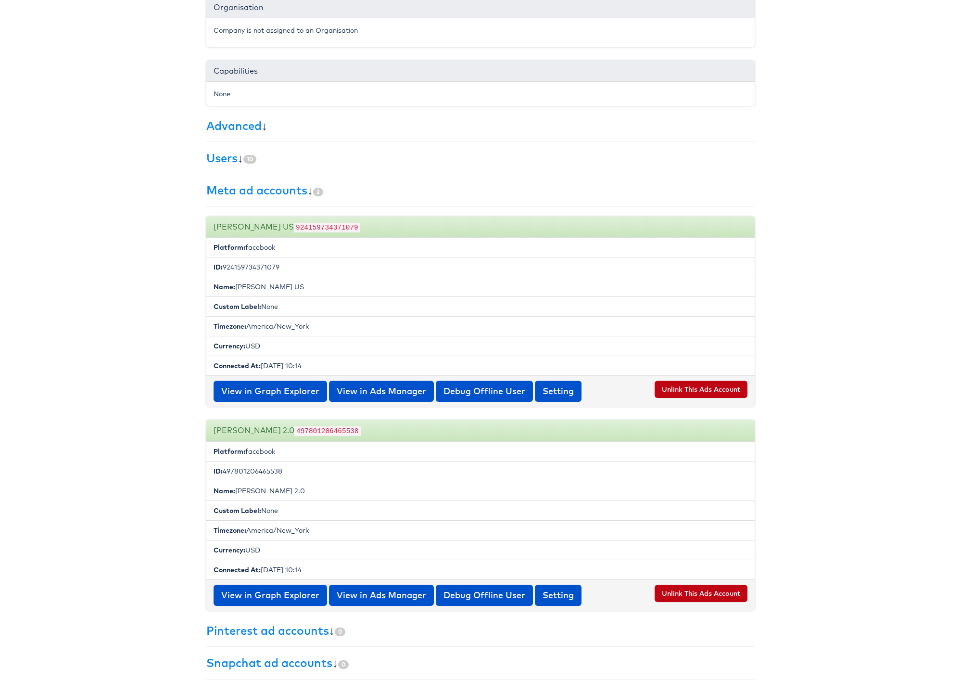
scroll to position [302, 0]
